Goal: Task Accomplishment & Management: Manage account settings

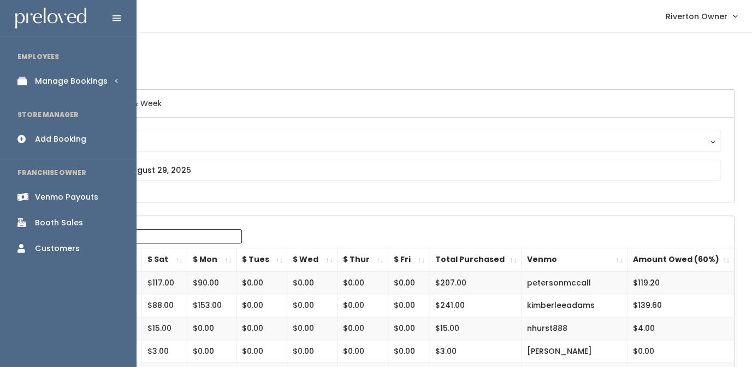
click at [40, 81] on div "Manage Bookings" at bounding box center [71, 80] width 73 height 11
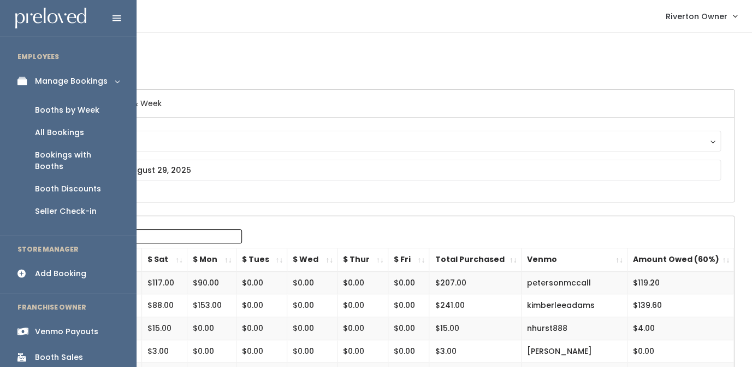
click at [42, 111] on div "Booths by Week" at bounding box center [67, 109] width 64 height 11
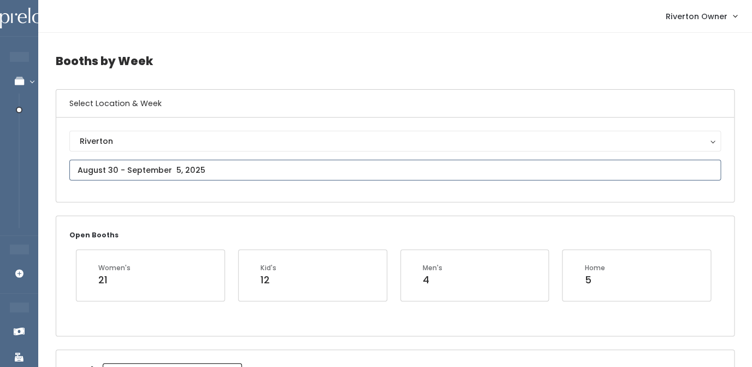
click at [126, 173] on input "text" at bounding box center [395, 169] width 652 height 21
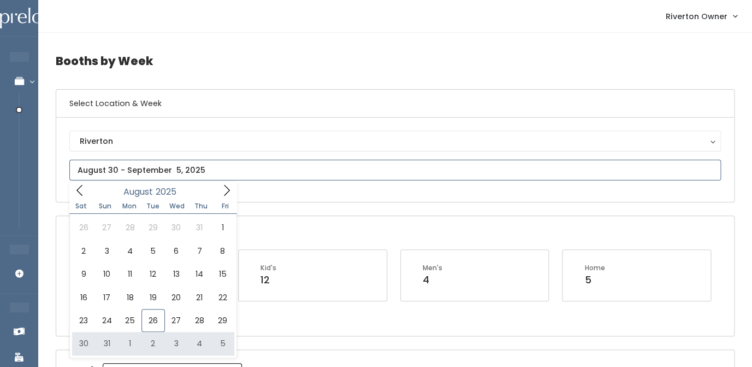
type input "August 30 to September 5"
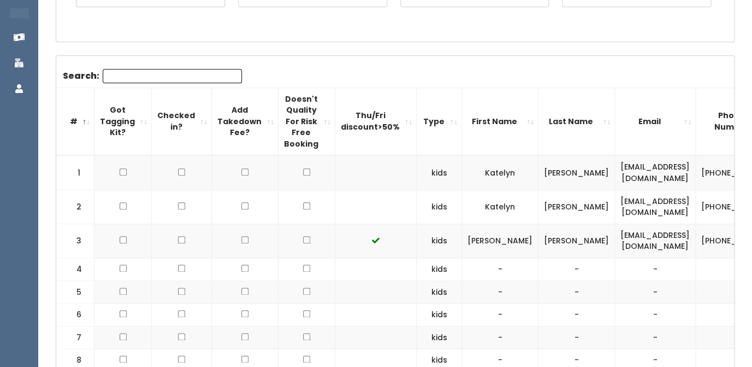
scroll to position [293, 0]
